Goal: Communication & Community: Answer question/provide support

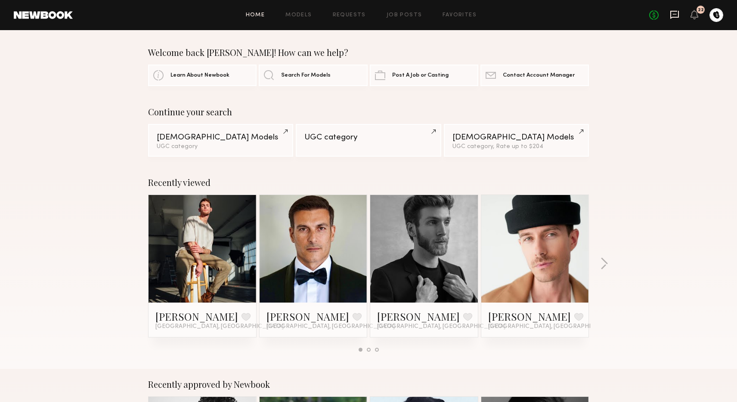
click at [674, 17] on icon at bounding box center [674, 15] width 9 height 8
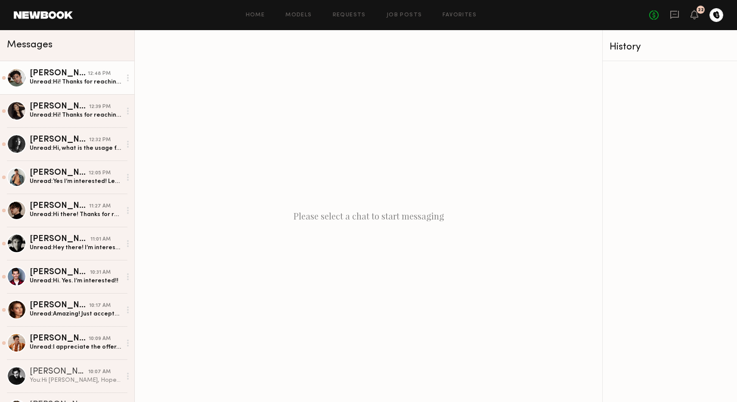
click at [48, 85] on div "Unread: Hi! Thanks for reaching out! Is there wiggle room with rate? My rate is…" at bounding box center [76, 82] width 92 height 8
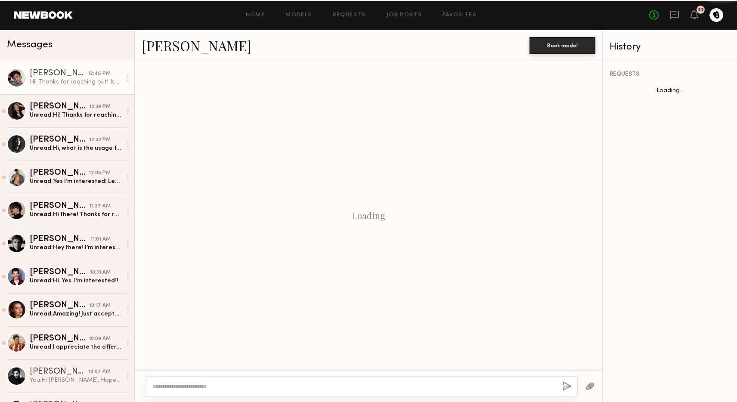
scroll to position [175, 0]
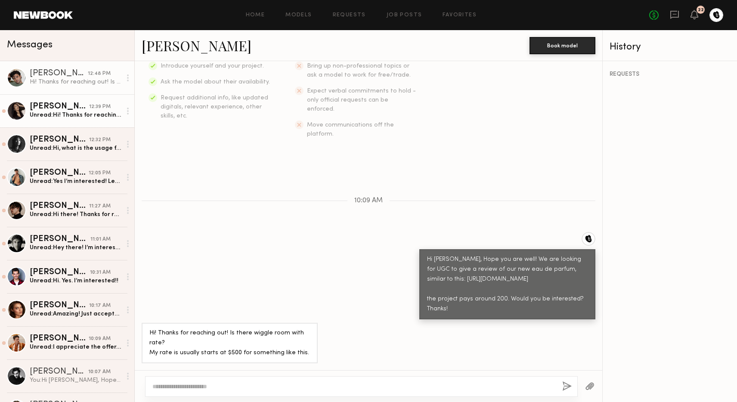
click at [64, 105] on div "[PERSON_NAME]" at bounding box center [59, 106] width 59 height 9
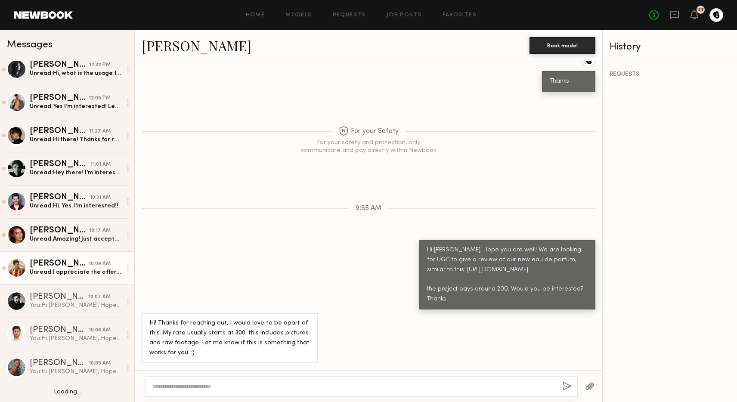
scroll to position [79, 0]
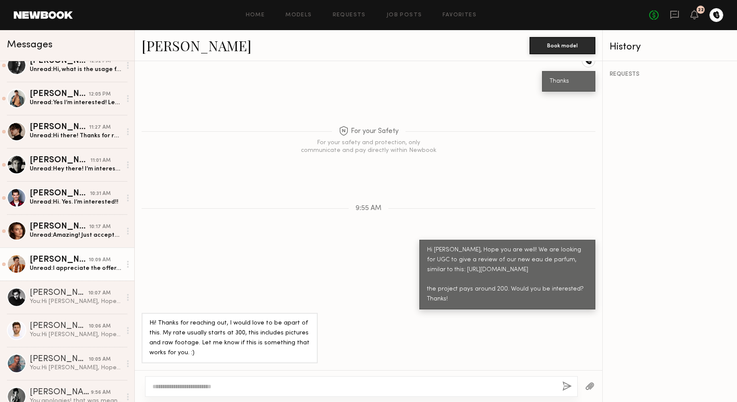
click at [67, 266] on div "Unread: I appreciate the offer, I’m not that great with UGC stuff so I just don…" at bounding box center [76, 268] width 92 height 8
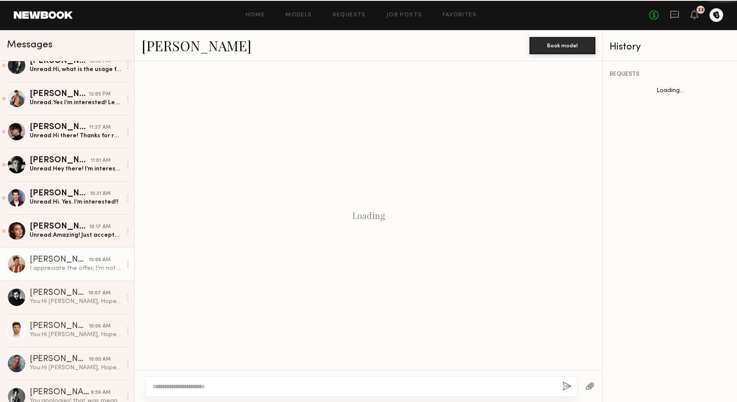
scroll to position [185, 0]
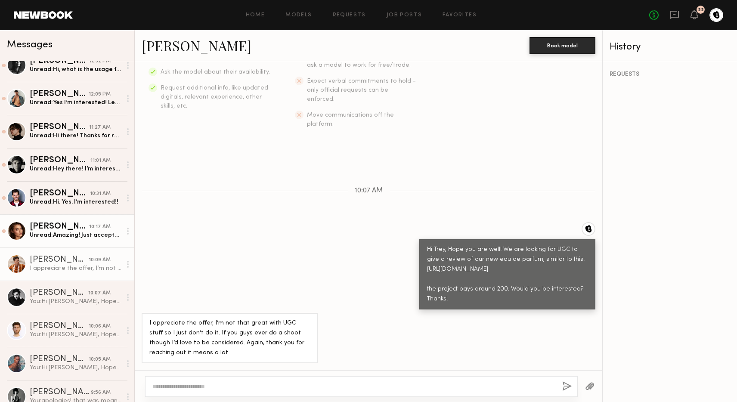
click at [61, 240] on link "Oleksa K. 10:17 AM Unread: Amazing! Just accepted it :)" at bounding box center [67, 230] width 134 height 33
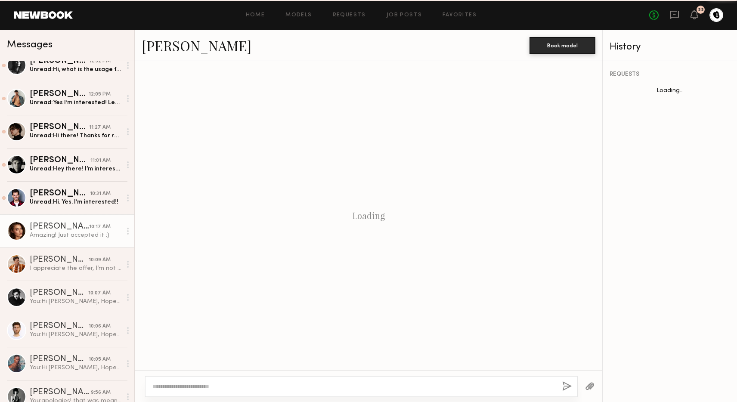
scroll to position [337, 0]
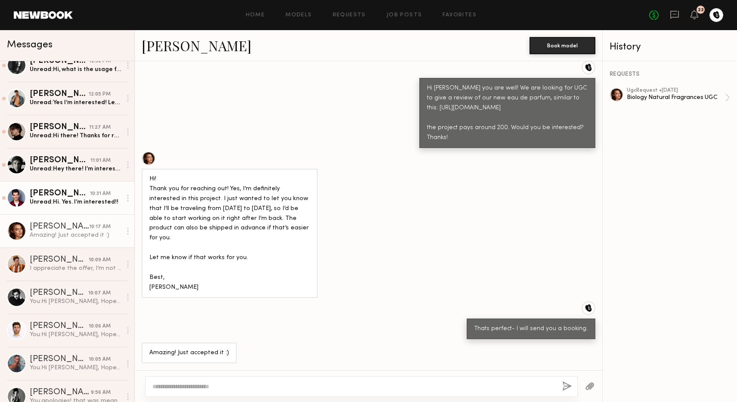
click at [70, 204] on div "Unread: Hi. Yes. I’m interested!!" at bounding box center [76, 202] width 92 height 8
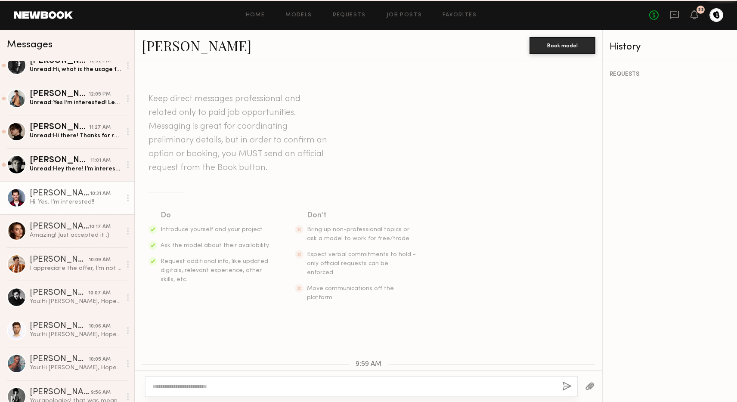
scroll to position [165, 0]
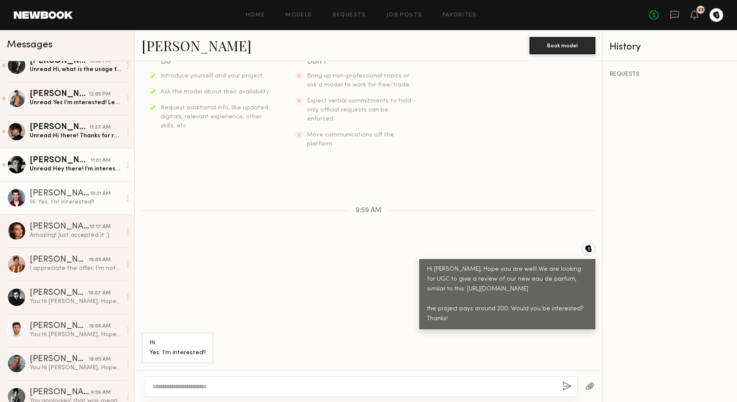
click at [56, 167] on div "Unread: Hey there! I’m interested lmk more deets and what’s next :)" at bounding box center [76, 169] width 92 height 8
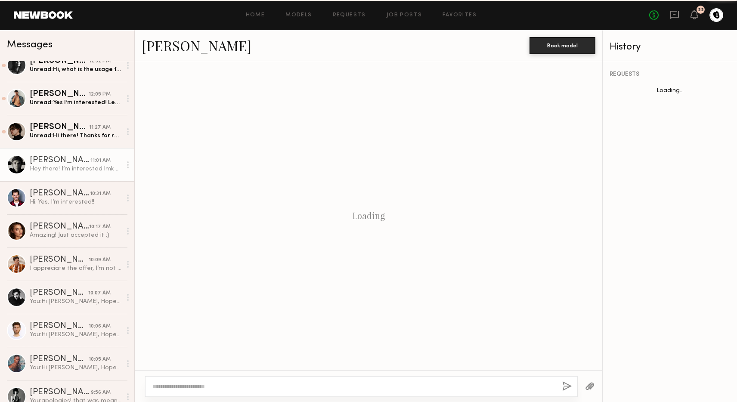
scroll to position [155, 0]
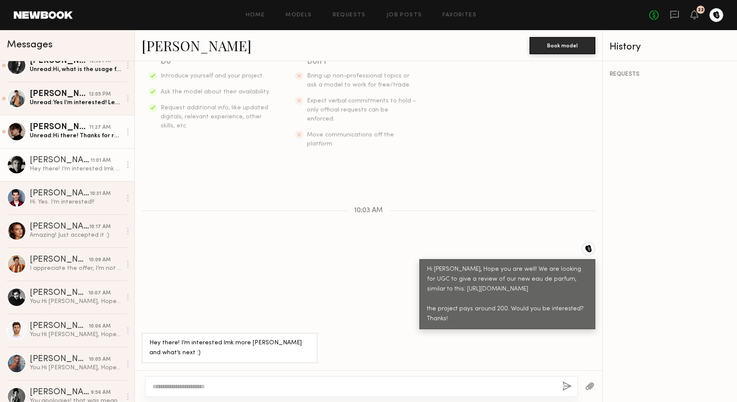
click at [68, 135] on div "Unread: Hi there! Thanks for reaching out and yes, I would be interested! Pleas…" at bounding box center [76, 136] width 92 height 8
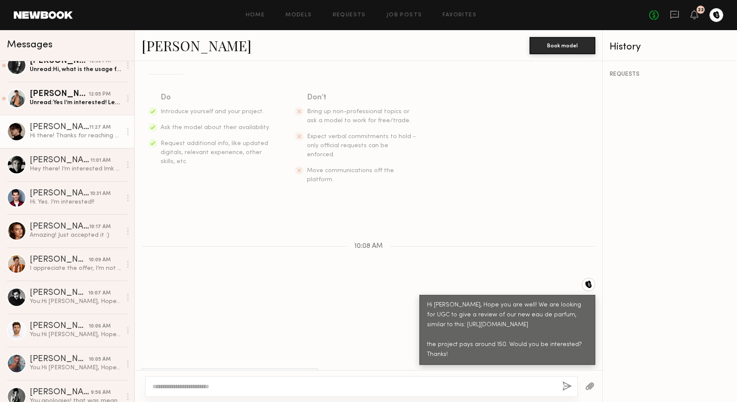
scroll to position [115, 0]
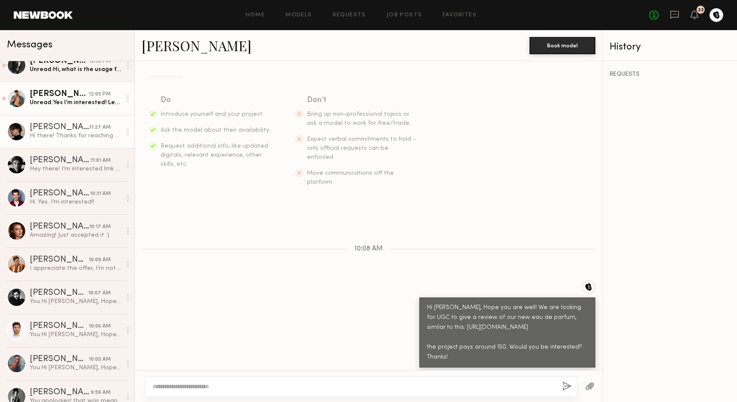
click at [84, 109] on link "Dylan W. 12:05 PM Unread: Yes I’m interested! Let’s do it" at bounding box center [67, 98] width 134 height 33
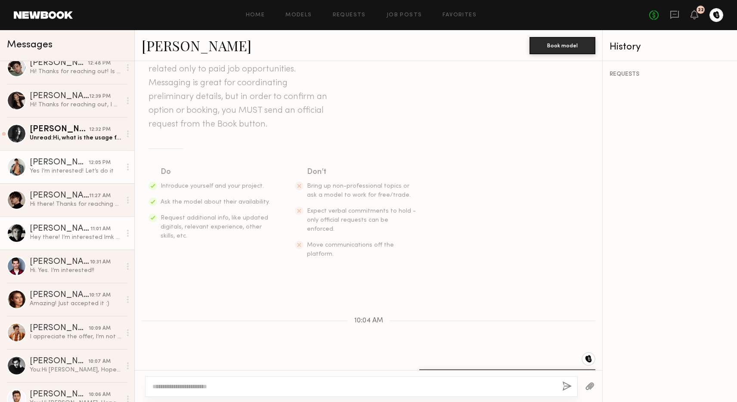
scroll to position [10, 0]
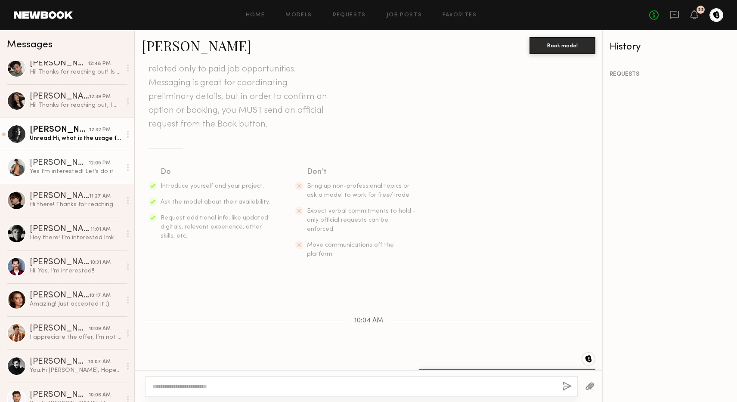
click at [62, 143] on link "Jesi L. 12:32 PM Unread: Hi, what is the usage for this review? Will it be for …" at bounding box center [67, 134] width 134 height 33
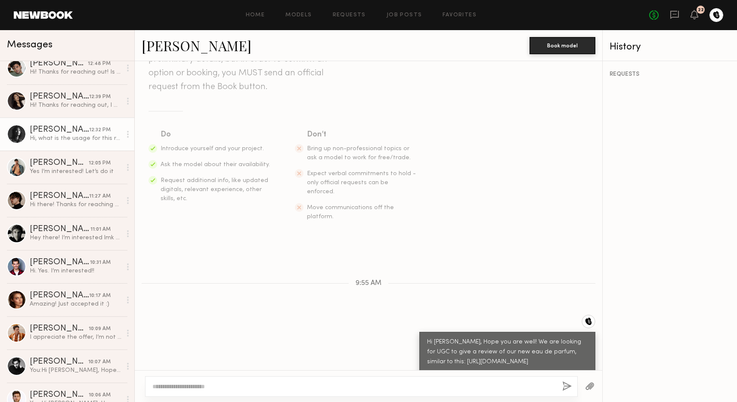
scroll to position [80, 0]
click at [145, 44] on link "Jesi L." at bounding box center [197, 45] width 110 height 19
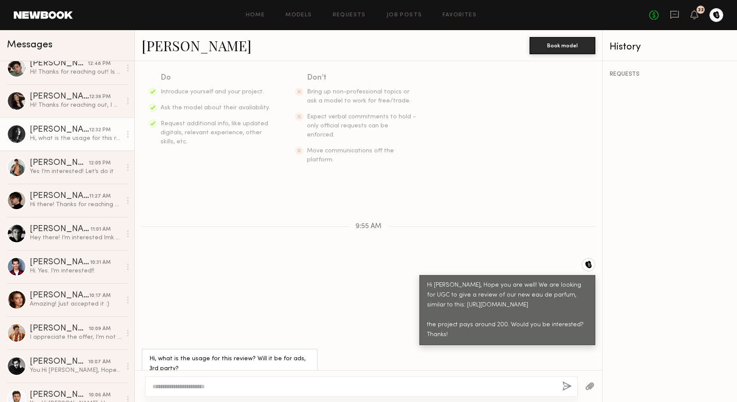
scroll to position [165, 0]
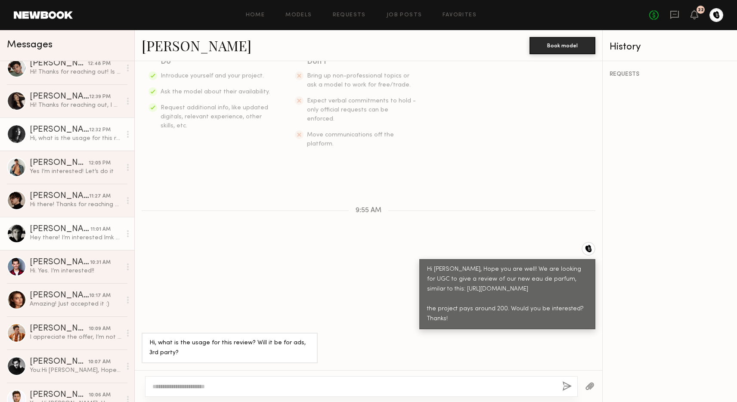
click at [76, 224] on link "Joël G. 11:01 AM Hey there! I’m interested lmk more deets and what’s next :)" at bounding box center [67, 233] width 134 height 33
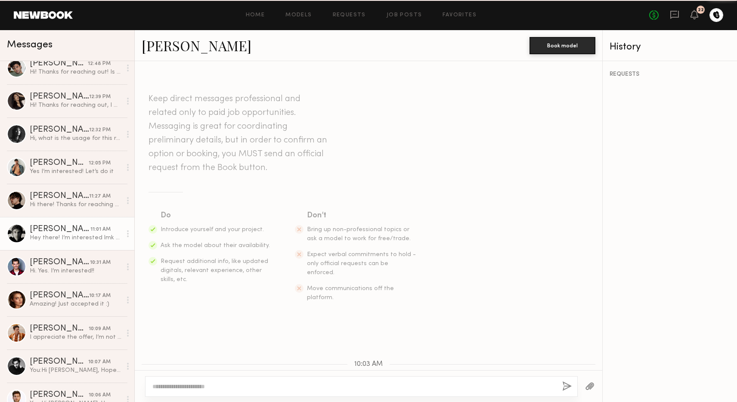
scroll to position [155, 0]
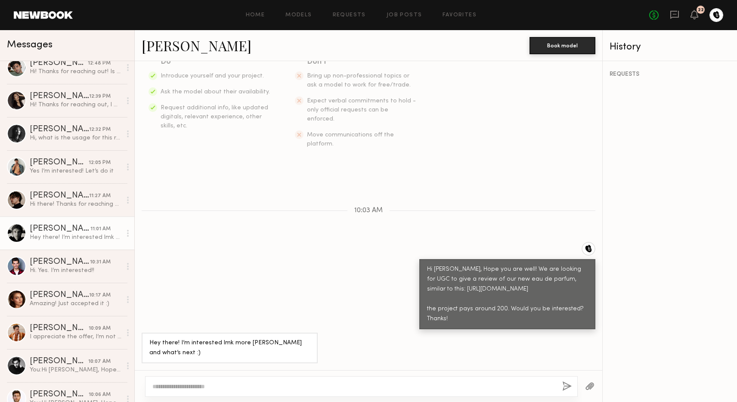
click at [17, 229] on div at bounding box center [16, 232] width 19 height 19
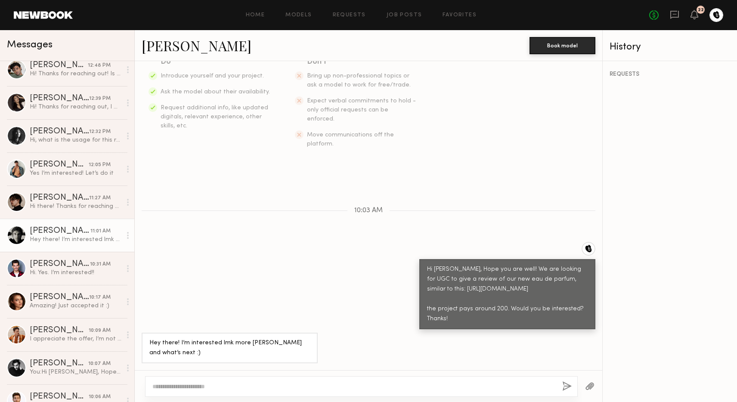
click at [98, 235] on div "Hey there! I’m interested lmk more deets and what’s next :)" at bounding box center [76, 239] width 92 height 8
click at [177, 47] on link "Joël G." at bounding box center [197, 45] width 110 height 19
click at [256, 384] on textarea at bounding box center [353, 386] width 403 height 9
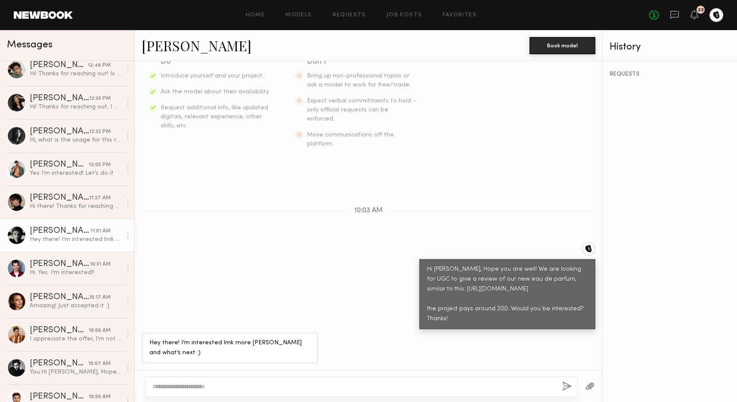
click at [256, 384] on textarea at bounding box center [353, 386] width 403 height 9
type textarea "*"
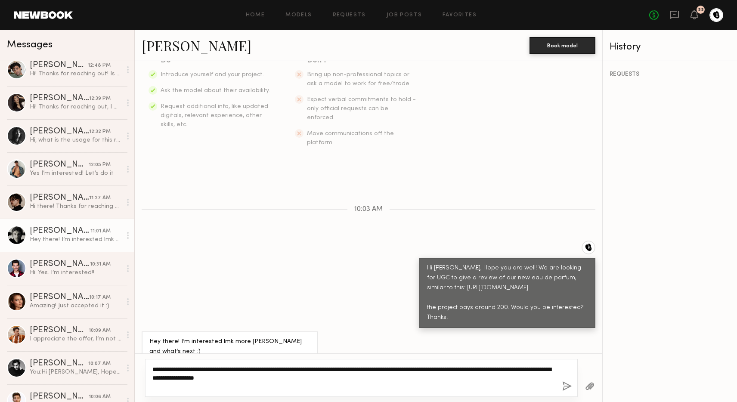
type textarea "**********"
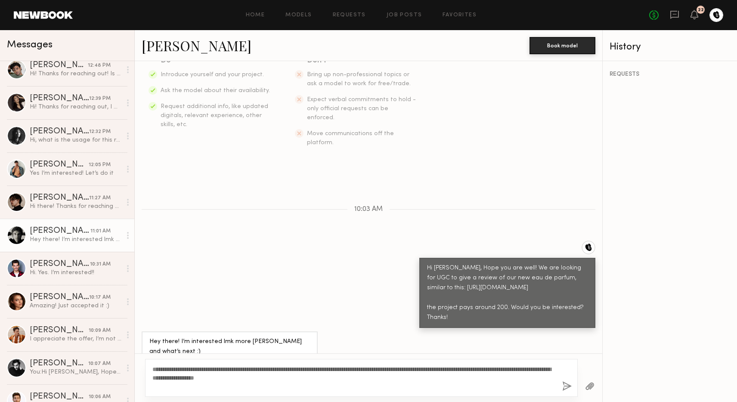
click at [562, 385] on button "button" at bounding box center [566, 386] width 9 height 11
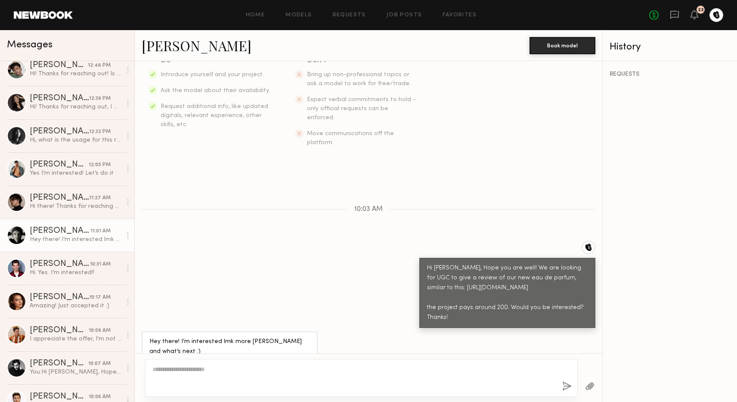
scroll to position [0, 0]
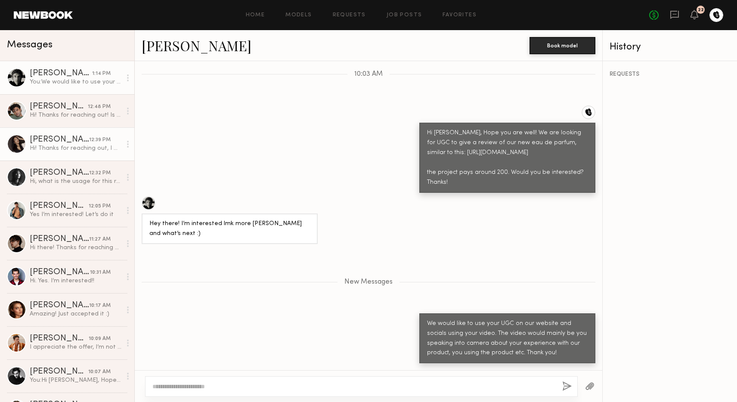
click at [69, 146] on div "Hi! Thanks for reaching out, I would love to be apart of this. My rate usually …" at bounding box center [76, 148] width 92 height 8
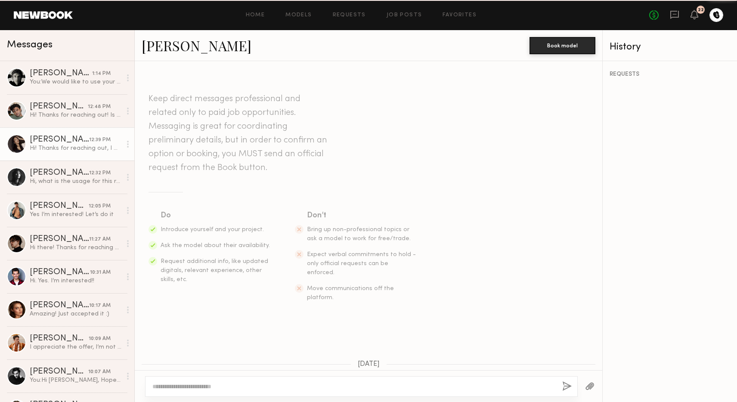
scroll to position [476, 0]
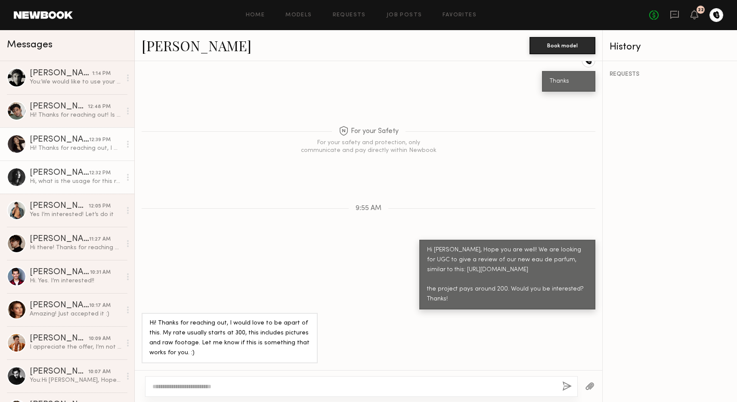
click at [68, 167] on link "Jesi L. 12:32 PM Hi, what is the usage for this review? Will it be for ads, 3rd…" at bounding box center [67, 177] width 134 height 33
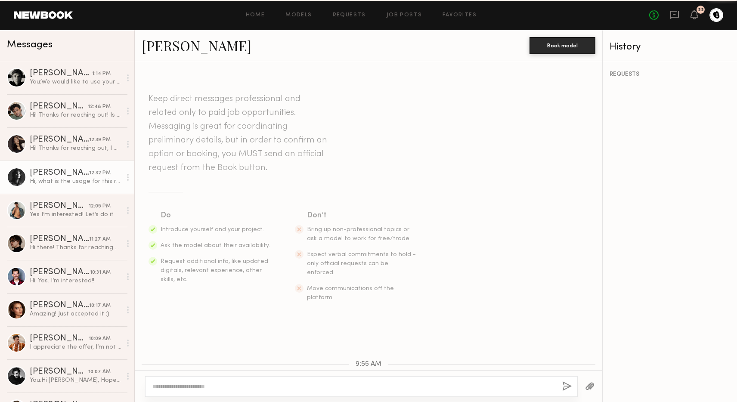
scroll to position [165, 0]
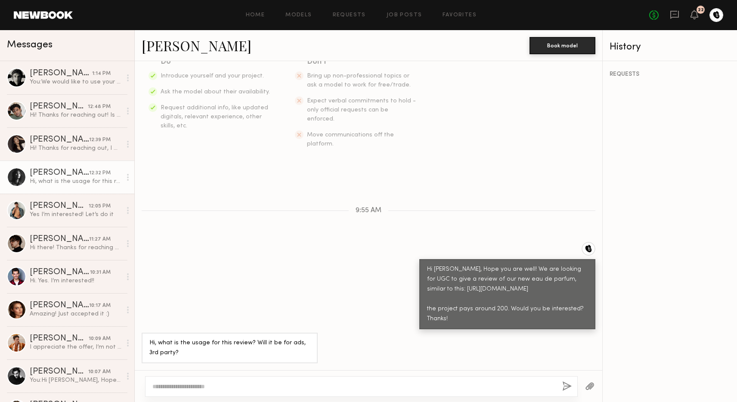
click at [180, 384] on textarea at bounding box center [353, 386] width 403 height 9
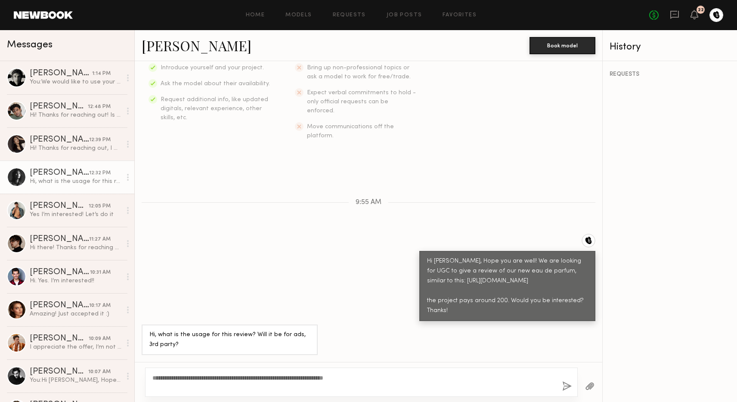
type textarea "**********"
click at [566, 385] on button "button" at bounding box center [566, 386] width 9 height 11
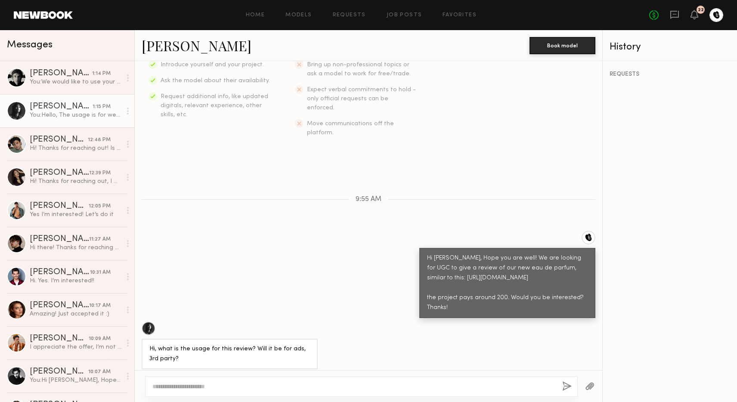
scroll to position [282, 0]
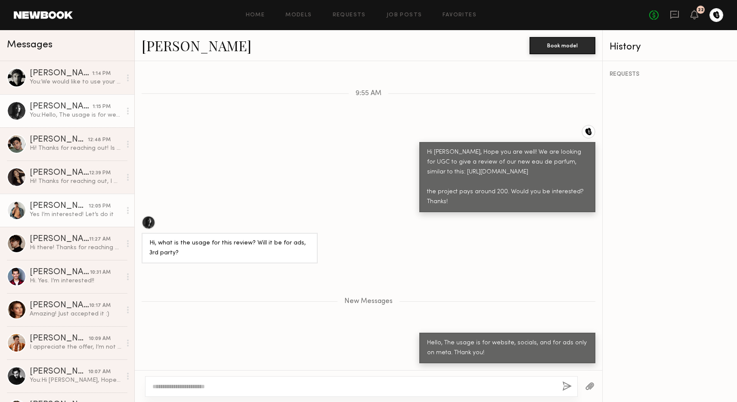
click at [75, 220] on link "Dylan W. 12:05 PM Yes I’m interested! Let’s do it" at bounding box center [67, 210] width 134 height 33
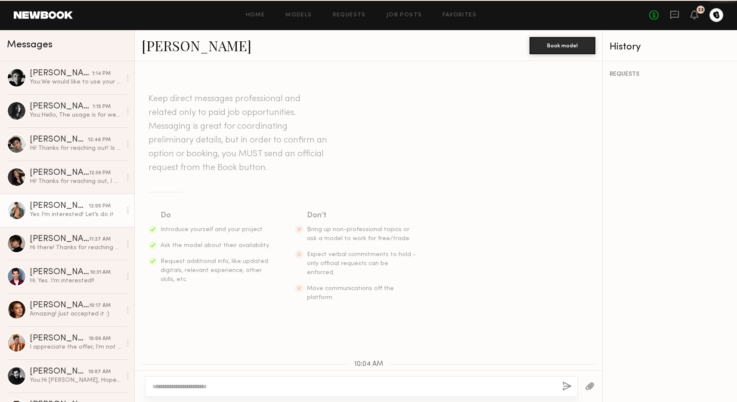
scroll to position [155, 0]
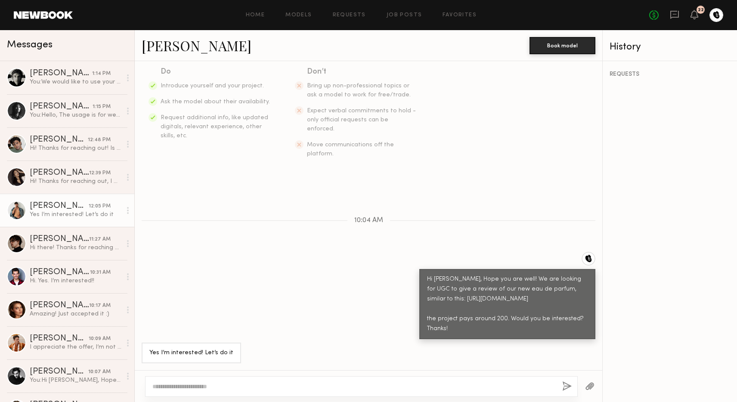
click at [12, 207] on div at bounding box center [16, 210] width 19 height 19
click at [180, 52] on link "Dylan W." at bounding box center [197, 45] width 110 height 19
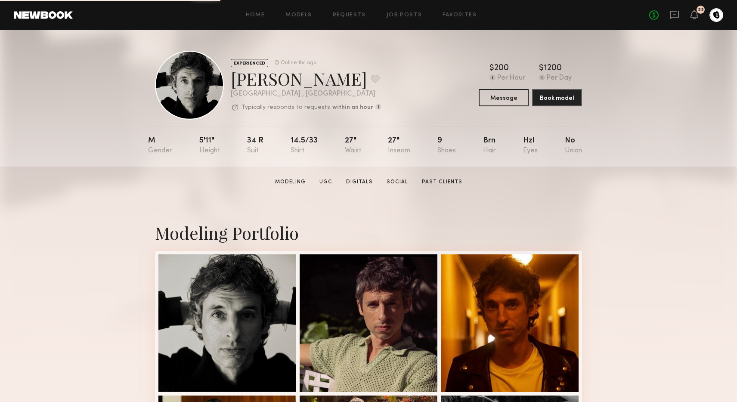
click at [332, 182] on link "UGC" at bounding box center [326, 182] width 20 height 8
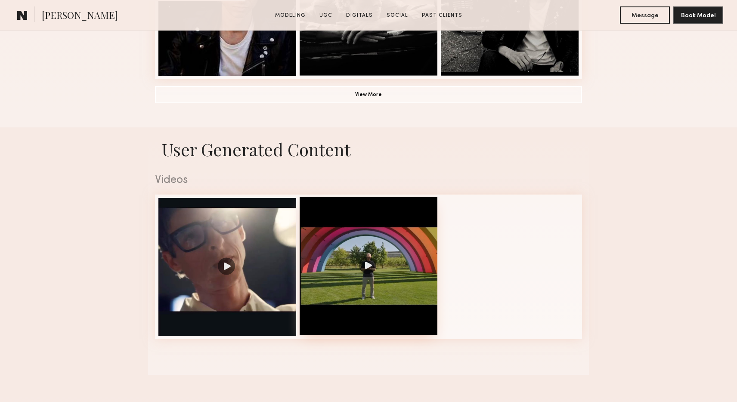
scroll to position [815, 0]
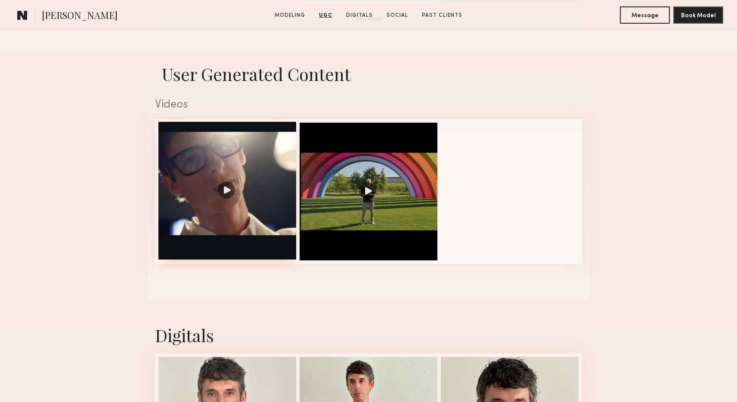
click at [231, 188] on div at bounding box center [227, 191] width 138 height 138
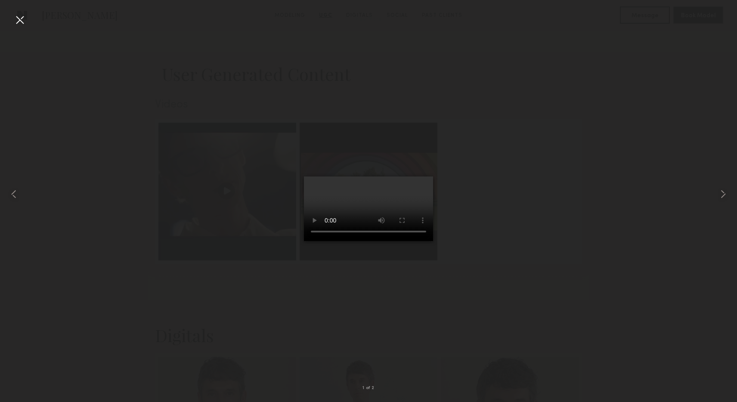
click at [16, 19] on div at bounding box center [20, 20] width 14 height 14
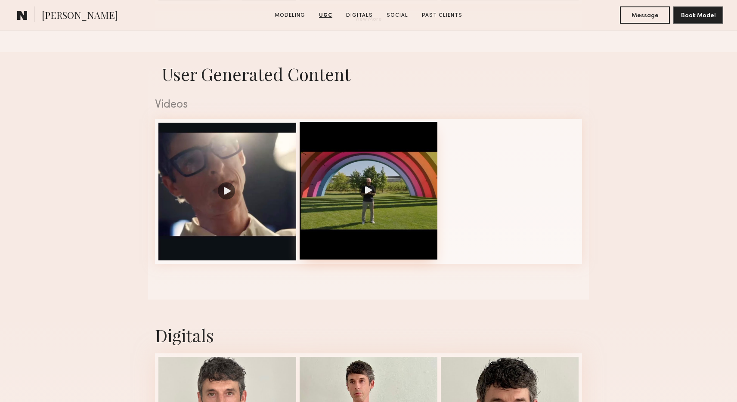
click at [362, 192] on div at bounding box center [369, 191] width 138 height 138
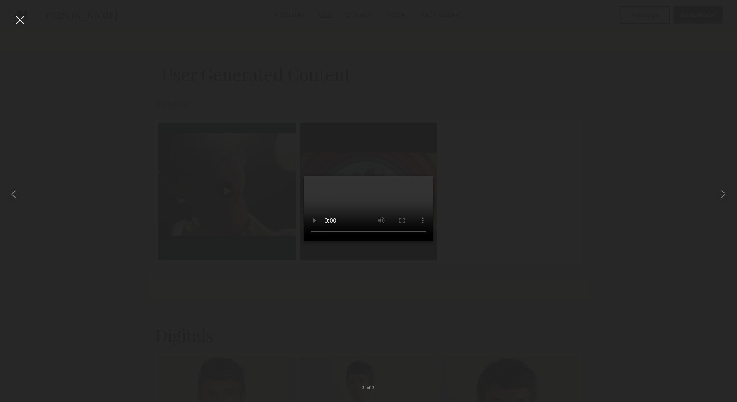
click at [24, 24] on div at bounding box center [20, 20] width 14 height 14
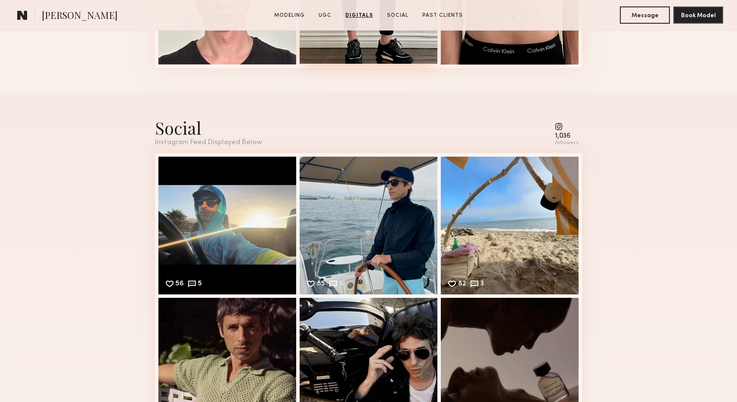
scroll to position [1433, 0]
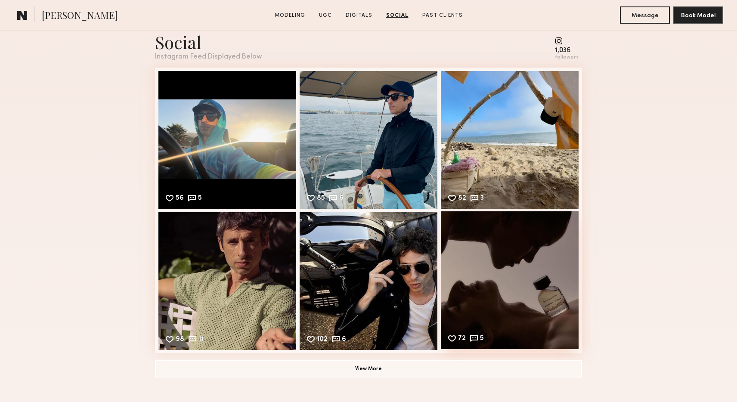
click at [521, 265] on div "72 5 Likes & comments displayed to show model’s engagement" at bounding box center [510, 280] width 138 height 138
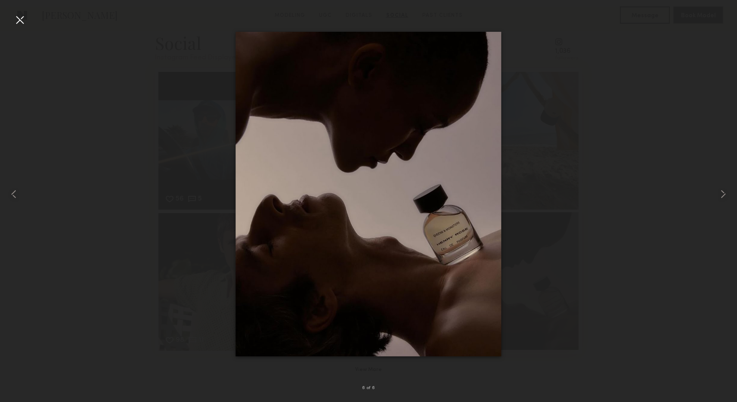
click at [521, 265] on div at bounding box center [368, 194] width 737 height 361
click at [22, 23] on div at bounding box center [20, 20] width 14 height 14
